Goal: Obtain resource: Download file/media

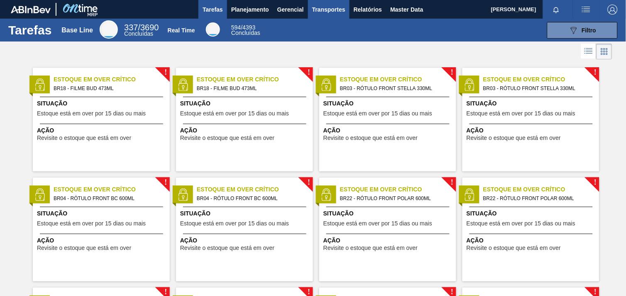
click at [333, 9] on span "Transportes" at bounding box center [328, 10] width 33 height 10
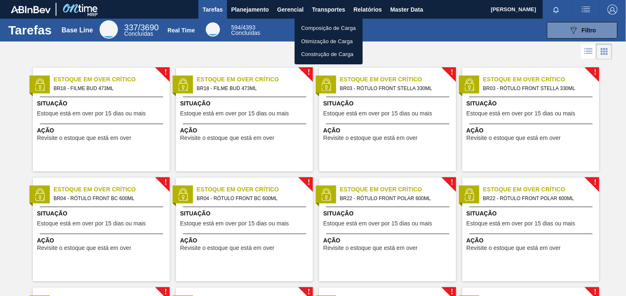
click at [365, 7] on div at bounding box center [313, 148] width 626 height 296
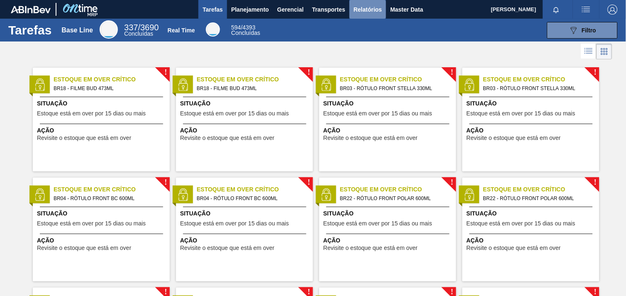
click at [366, 7] on span "Relatórios" at bounding box center [368, 10] width 28 height 10
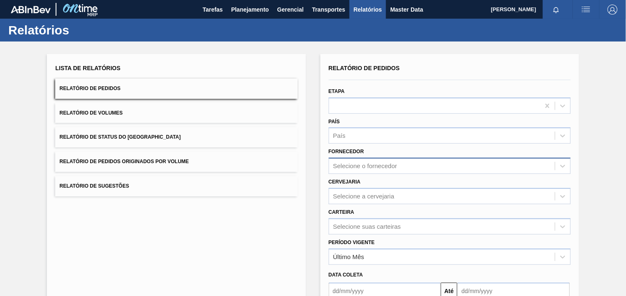
click at [388, 164] on div "Selecione o fornecedor" at bounding box center [442, 166] width 226 height 12
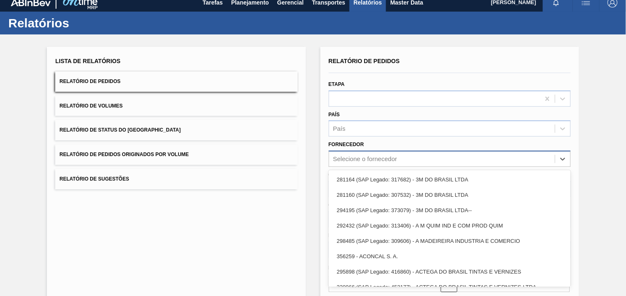
scroll to position [8, 0]
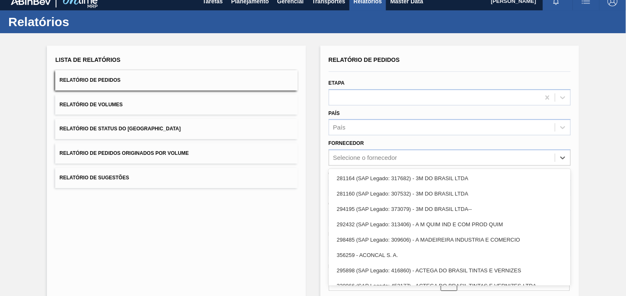
paste input "280389"
type input "280389"
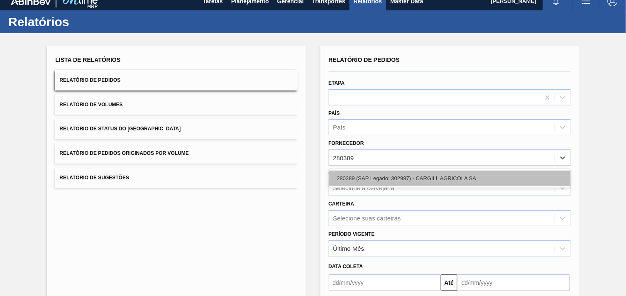
click at [375, 180] on div "280389 (SAP Legado: 302997) - CARGILL AGRICOLA SA" at bounding box center [450, 178] width 242 height 15
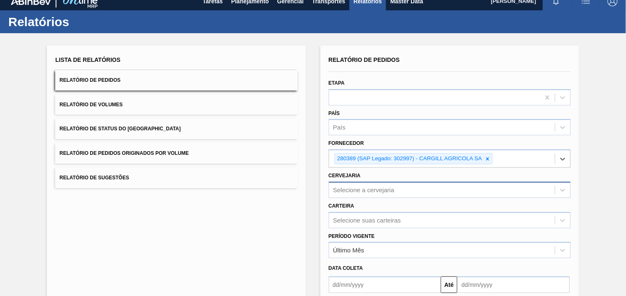
click at [375, 191] on div "Selecione a cervejaria" at bounding box center [450, 190] width 242 height 16
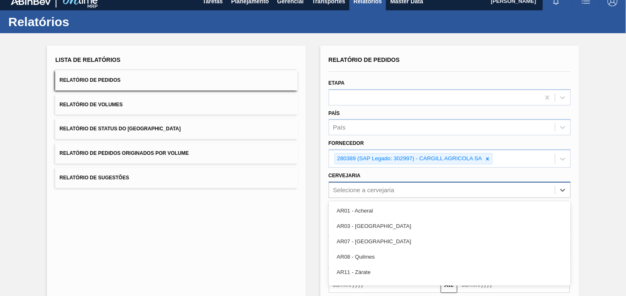
scroll to position [40, 0]
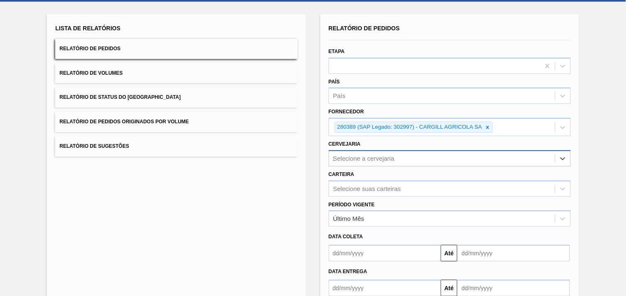
type input "27"
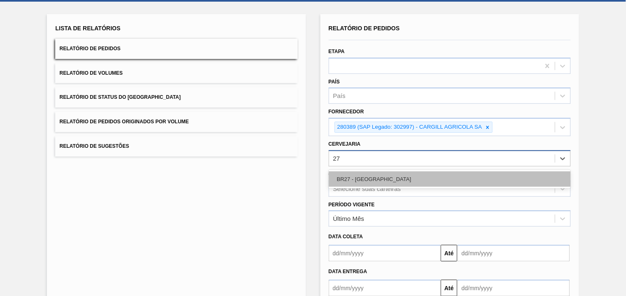
click at [390, 179] on div "BR27 - [GEOGRAPHIC_DATA]" at bounding box center [450, 179] width 242 height 15
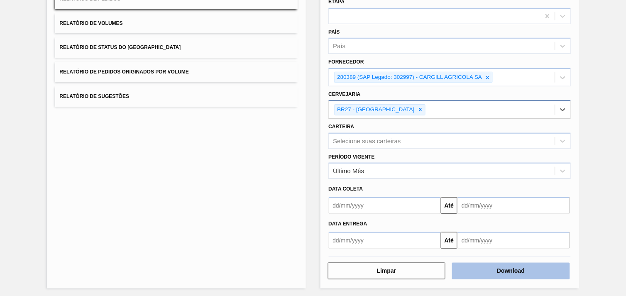
scroll to position [90, 0]
click at [547, 266] on button "Download" at bounding box center [511, 270] width 118 height 17
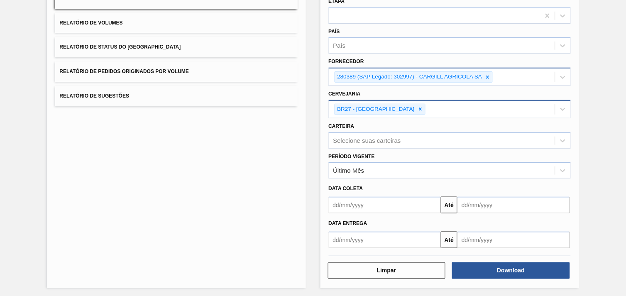
click at [490, 74] on icon at bounding box center [488, 77] width 6 height 6
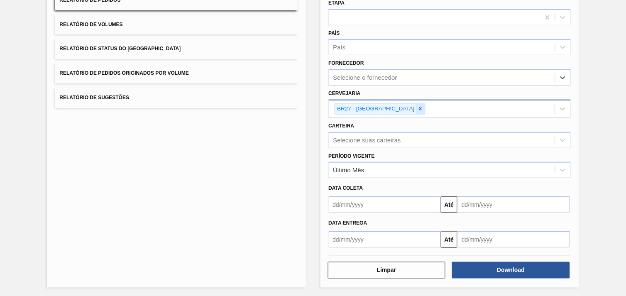
click at [416, 108] on div at bounding box center [420, 109] width 9 height 10
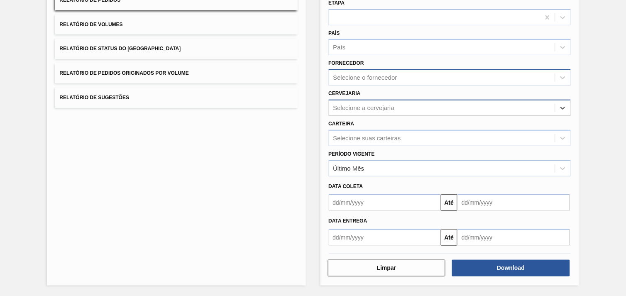
scroll to position [86, 0]
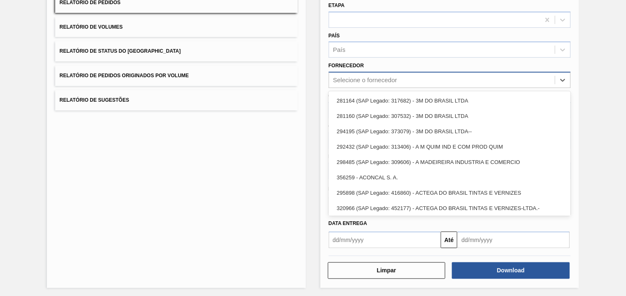
click at [381, 78] on div "Selecione o fornecedor" at bounding box center [365, 80] width 64 height 7
paste input "307331"
type input "307331"
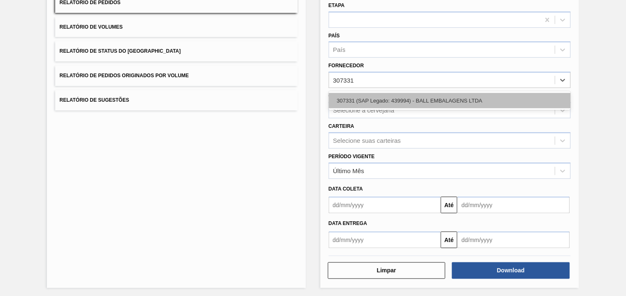
click at [384, 97] on div "307331 (SAP Legado: 439994) - BALL EMBALAGENS LTDA" at bounding box center [450, 100] width 242 height 15
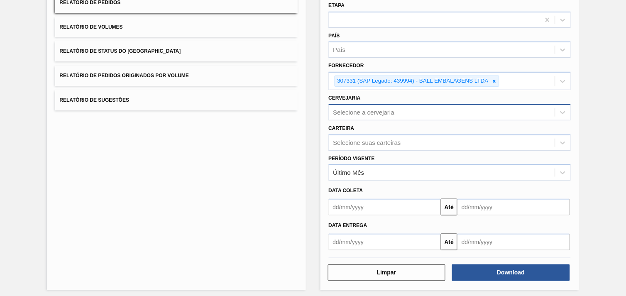
drag, startPoint x: 379, startPoint y: 119, endPoint x: 376, endPoint y: 114, distance: 5.4
click at [378, 120] on div "Carteira Selecione suas carteiras" at bounding box center [450, 135] width 249 height 30
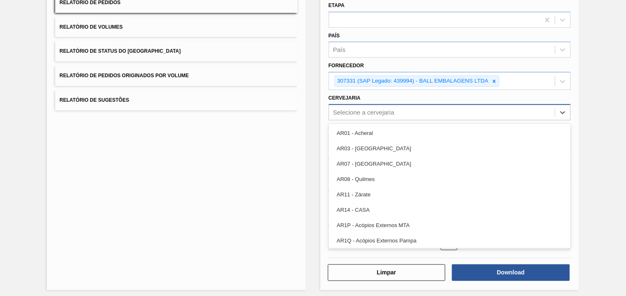
click at [376, 113] on div "Selecione a cervejaria" at bounding box center [363, 112] width 61 height 7
type input "26"
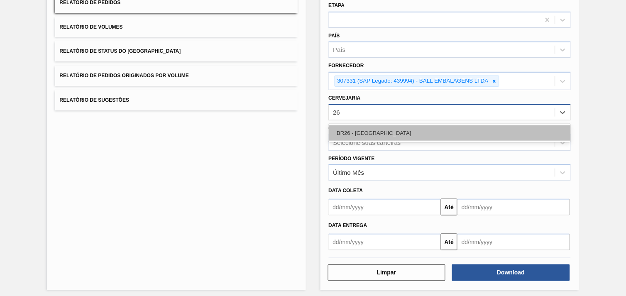
click at [352, 133] on div "BR26 - [GEOGRAPHIC_DATA]" at bounding box center [450, 132] width 242 height 15
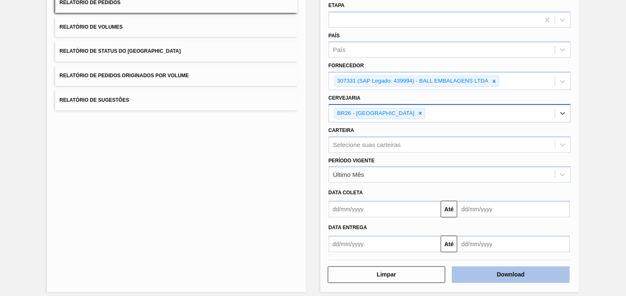
click at [514, 270] on button "Download" at bounding box center [511, 275] width 118 height 17
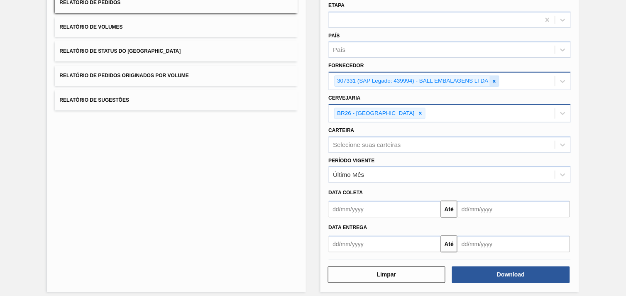
click at [496, 80] on icon at bounding box center [495, 81] width 6 height 6
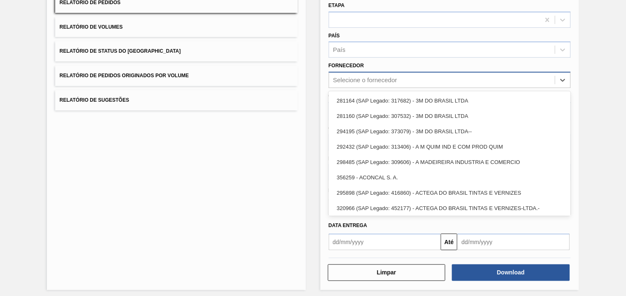
click at [495, 79] on div "Selecione o fornecedor" at bounding box center [442, 80] width 226 height 12
paste input "80389"
type input "80389"
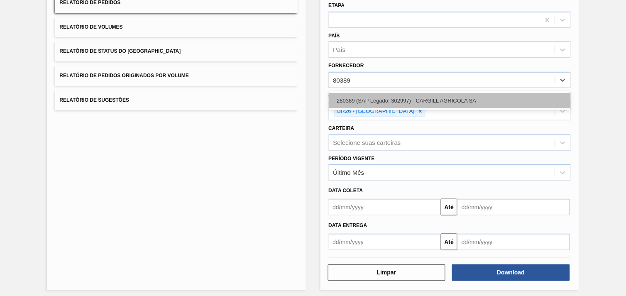
click at [467, 93] on div "280389 (SAP Legado: 302997) - CARGILL AGRICOLA SA" at bounding box center [450, 100] width 242 height 15
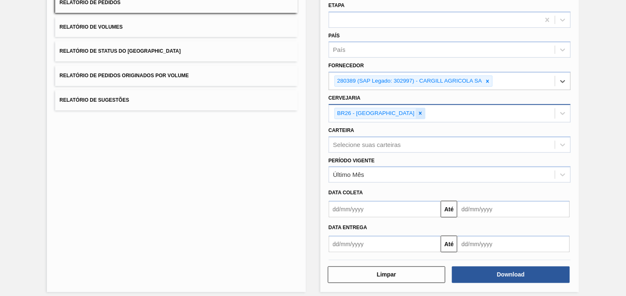
click at [418, 114] on icon at bounding box center [421, 113] width 6 height 6
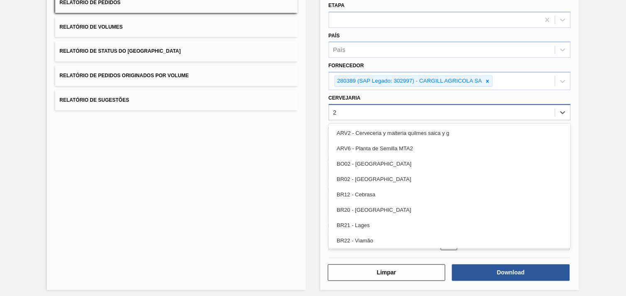
type input "27"
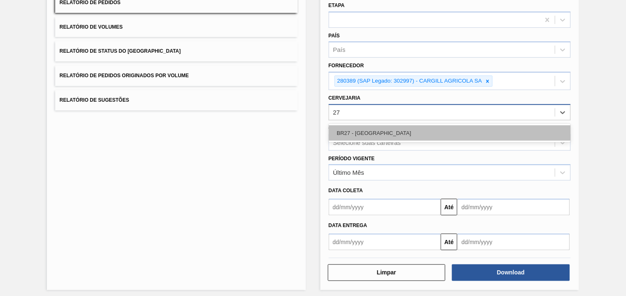
click at [387, 125] on div "BR27 - [GEOGRAPHIC_DATA]" at bounding box center [450, 132] width 242 height 15
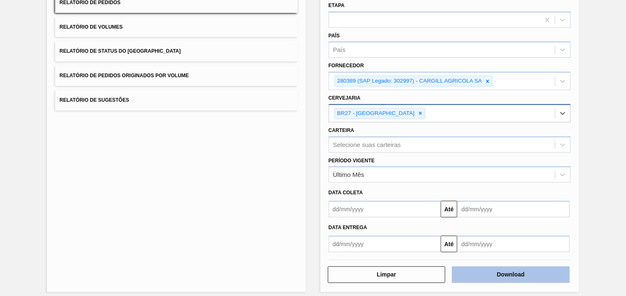
click at [533, 273] on button "Download" at bounding box center [511, 275] width 118 height 17
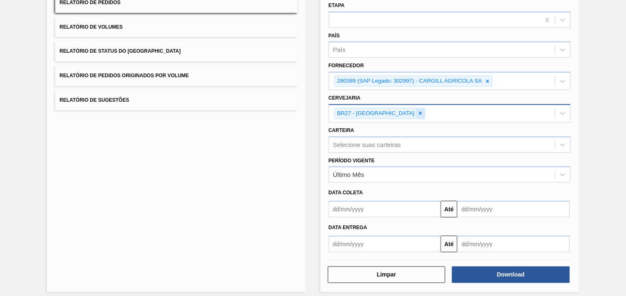
click at [418, 113] on icon at bounding box center [421, 113] width 6 height 6
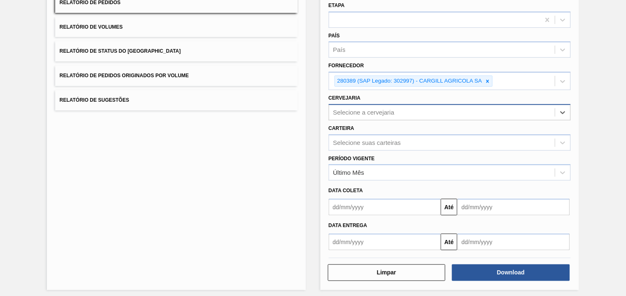
click at [388, 113] on div "Selecione a cervejaria" at bounding box center [363, 112] width 61 height 7
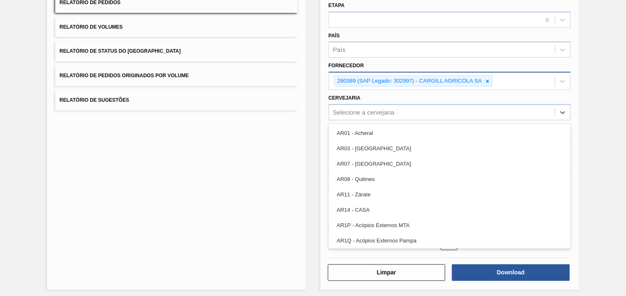
click at [493, 79] on div "280389 (SAP Legado: 302997) - CARGILL AGRICOLA SA" at bounding box center [442, 81] width 226 height 17
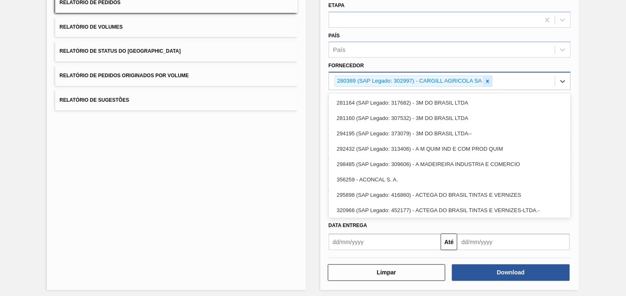
click at [488, 80] on icon at bounding box center [488, 81] width 3 height 3
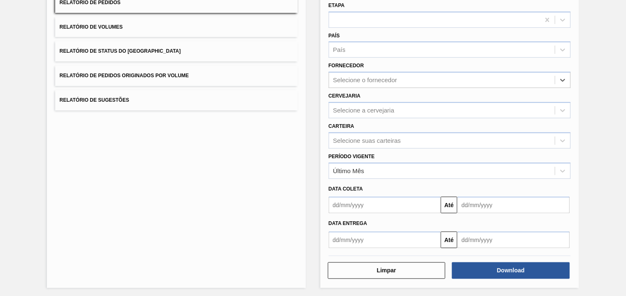
drag, startPoint x: 386, startPoint y: 86, endPoint x: 383, endPoint y: 77, distance: 9.6
click at [385, 83] on div "Selecione o fornecedor" at bounding box center [450, 80] width 242 height 16
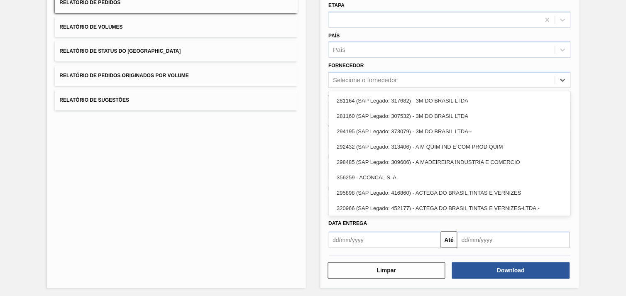
paste input "289587"
type input "289587"
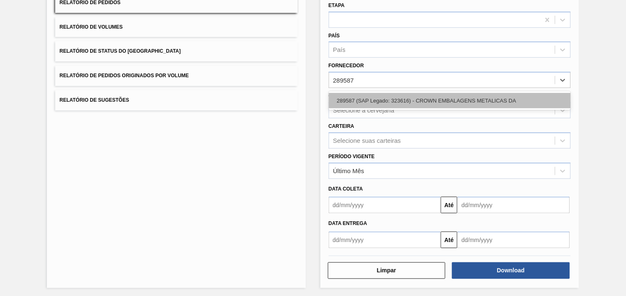
click at [388, 96] on div "289587 (SAP Legado: 323616) - CROWN EMBALAGENS METALICAS DA" at bounding box center [450, 100] width 242 height 15
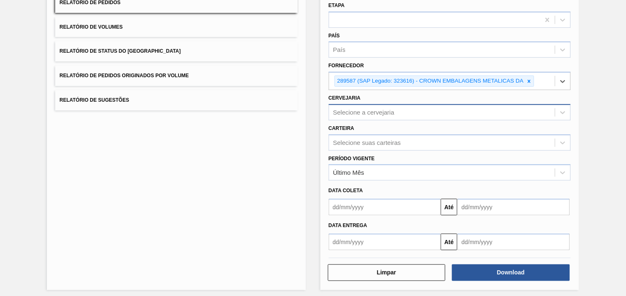
click at [380, 109] on div "Selecione a cervejaria" at bounding box center [363, 112] width 61 height 7
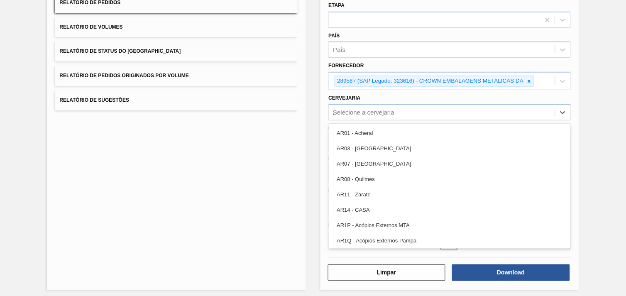
type input "24"
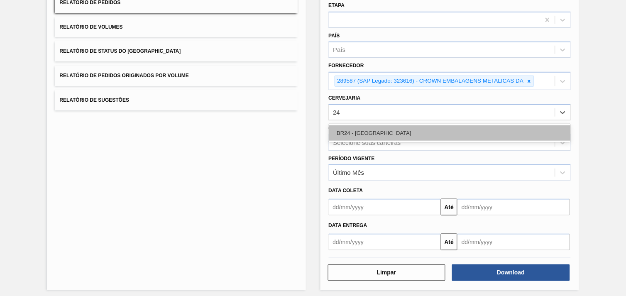
click at [397, 131] on div "BR24 - [GEOGRAPHIC_DATA]" at bounding box center [450, 132] width 242 height 15
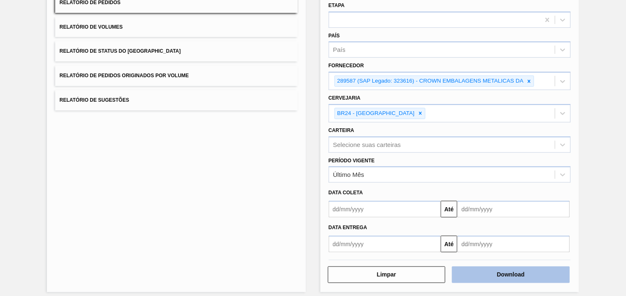
click at [510, 270] on button "Download" at bounding box center [511, 275] width 118 height 17
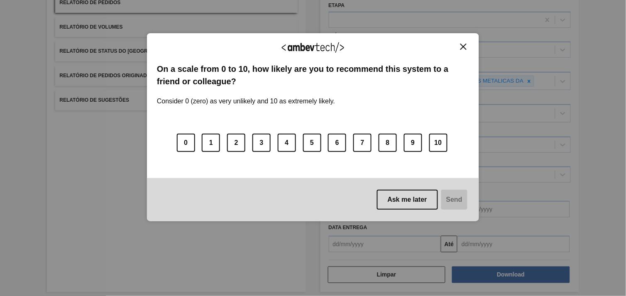
click at [465, 48] on img "Close" at bounding box center [464, 47] width 6 height 6
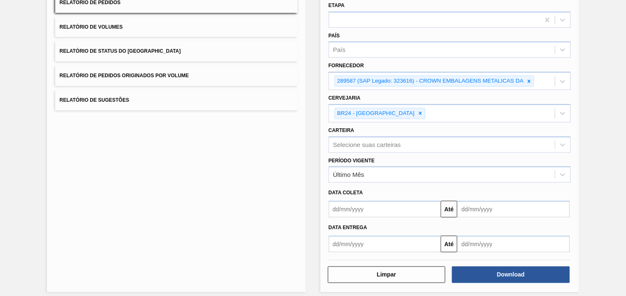
click at [527, 79] on icon at bounding box center [530, 81] width 6 height 6
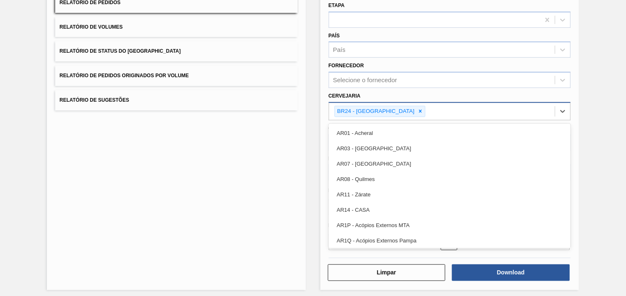
click at [401, 109] on div "BR24 - [GEOGRAPHIC_DATA]" at bounding box center [442, 111] width 226 height 17
click at [418, 108] on icon at bounding box center [421, 111] width 6 height 6
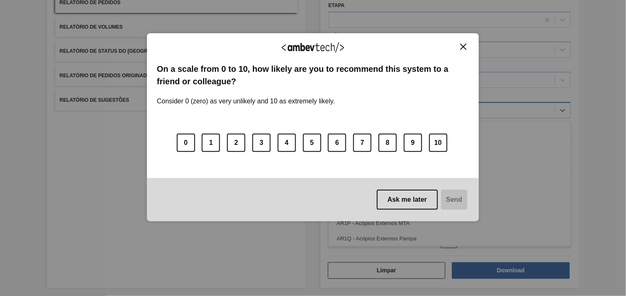
click at [461, 46] on img "Close" at bounding box center [464, 47] width 6 height 6
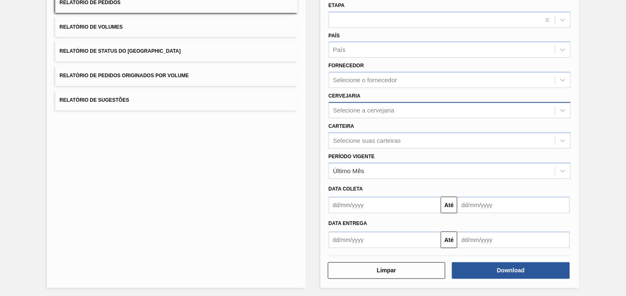
click at [388, 93] on div "Cervejaria Selecione a cervejaria" at bounding box center [450, 104] width 242 height 28
click at [387, 74] on div "Selecione o fornecedor" at bounding box center [442, 80] width 226 height 12
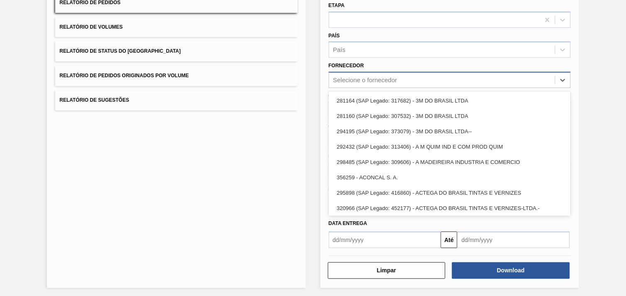
paste input "280304"
type input "280304"
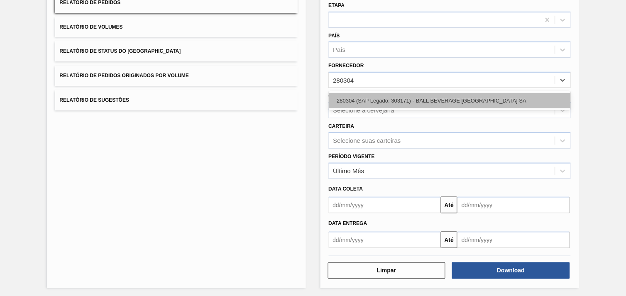
click at [403, 101] on div "280304 (SAP Legado: 303171) - BALL BEVERAGE [GEOGRAPHIC_DATA] SA" at bounding box center [450, 100] width 242 height 15
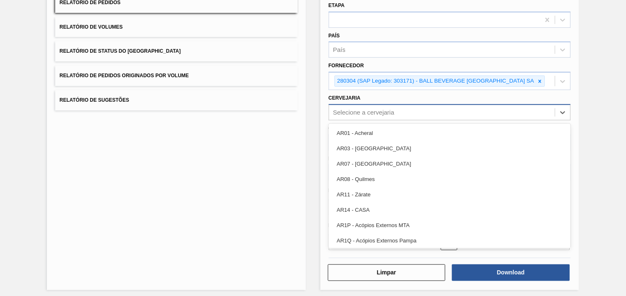
click at [393, 109] on div "Selecione a cervejaria" at bounding box center [363, 112] width 61 height 7
click at [393, 114] on div "Selecione a cervejaria" at bounding box center [442, 112] width 226 height 12
type input "18"
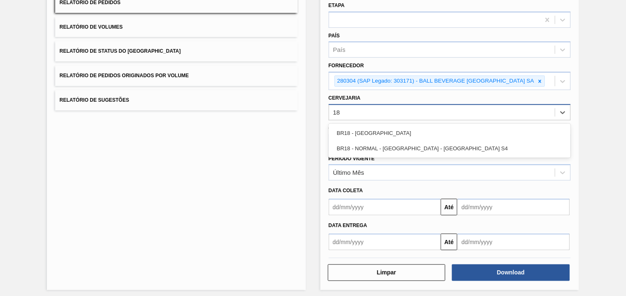
click at [387, 127] on div "BR18 - [GEOGRAPHIC_DATA]" at bounding box center [450, 132] width 242 height 15
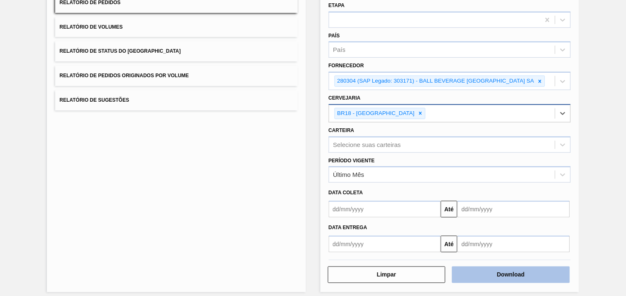
click at [507, 272] on button "Download" at bounding box center [511, 275] width 118 height 17
